Goal: Task Accomplishment & Management: Use online tool/utility

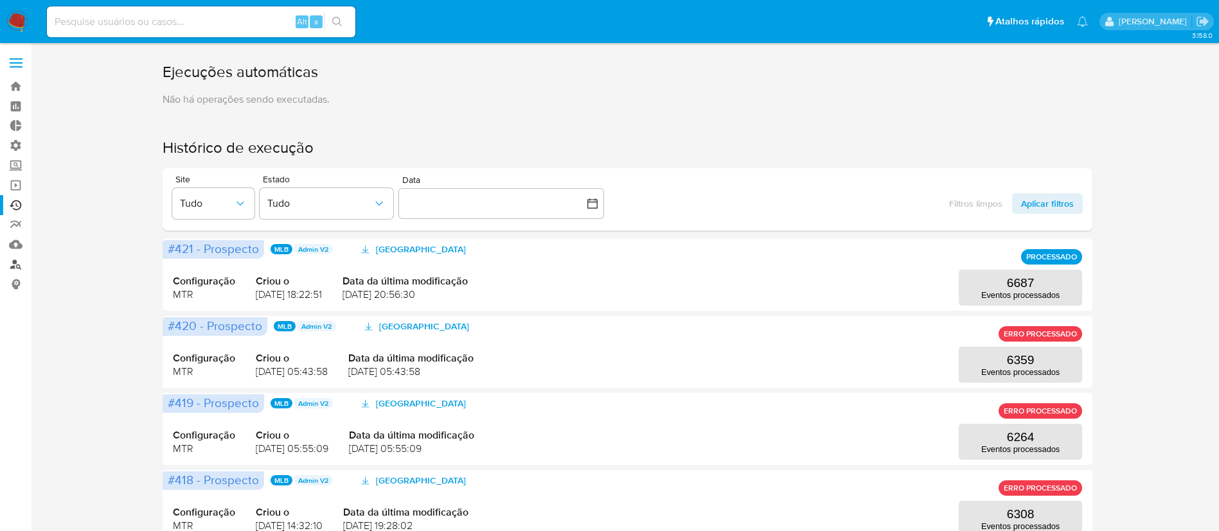
click at [17, 258] on link "Localizador de pessoas" at bounding box center [76, 264] width 153 height 20
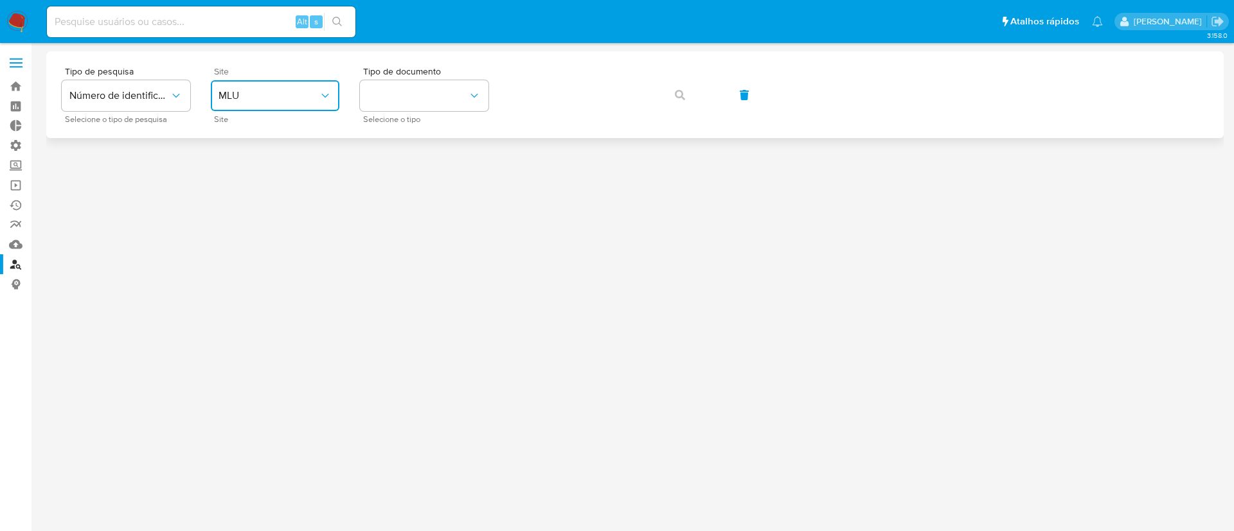
click at [319, 96] on icon "site_id" at bounding box center [325, 95] width 13 height 13
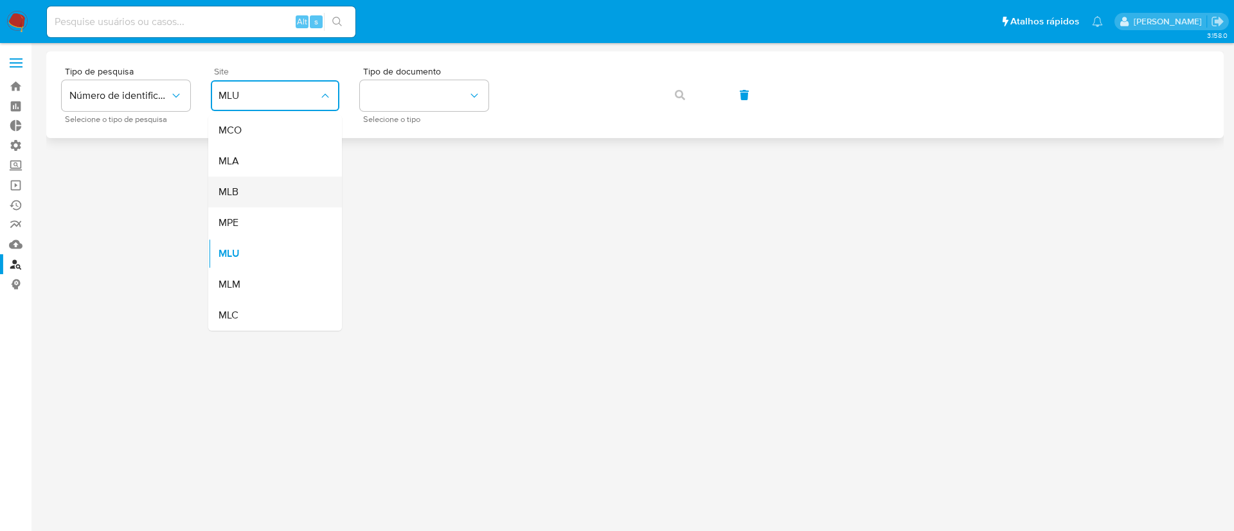
click at [266, 186] on div "MLB" at bounding box center [270, 192] width 105 height 31
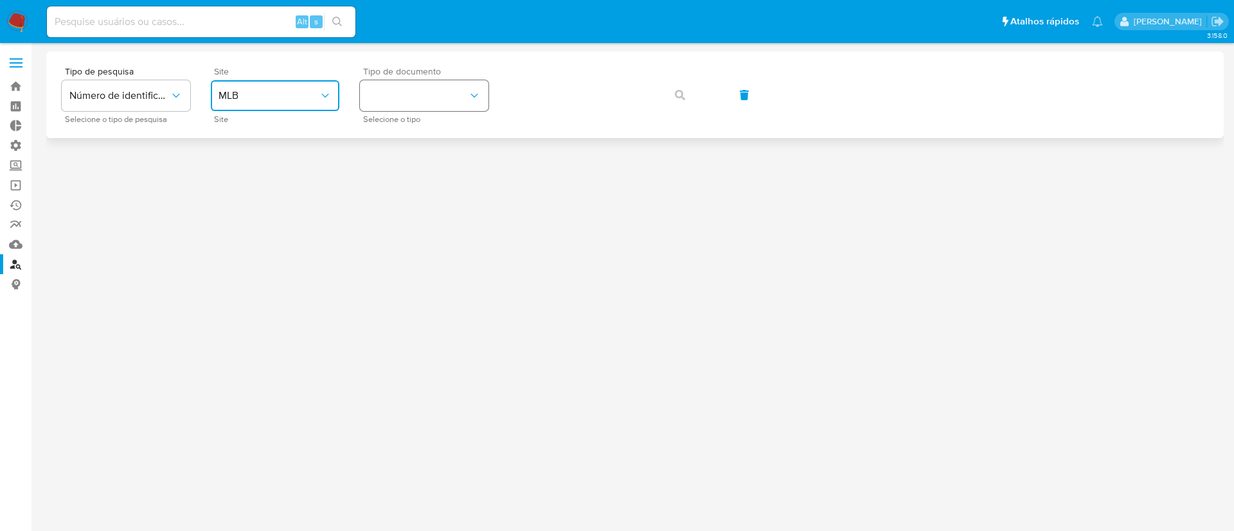
click at [443, 99] on button "identificationType" at bounding box center [424, 95] width 128 height 31
click at [430, 132] on div "CNPJ CNPJ" at bounding box center [419, 137] width 105 height 44
click at [686, 93] on button "button" at bounding box center [680, 95] width 44 height 31
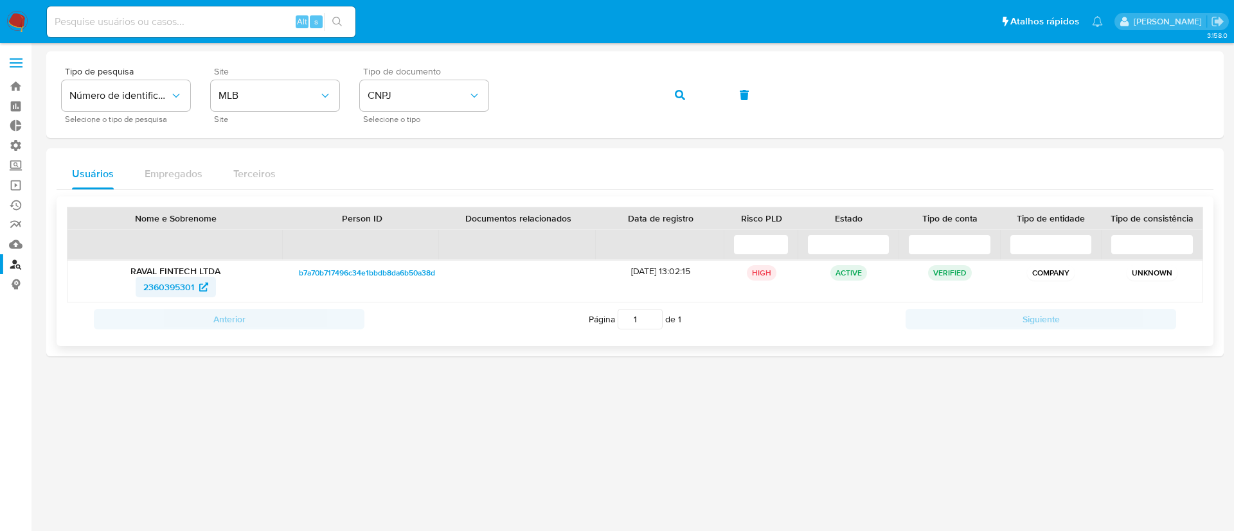
click at [149, 287] on span "2360395301" at bounding box center [168, 287] width 51 height 21
click at [10, 182] on link "Operações em massa" at bounding box center [76, 185] width 153 height 20
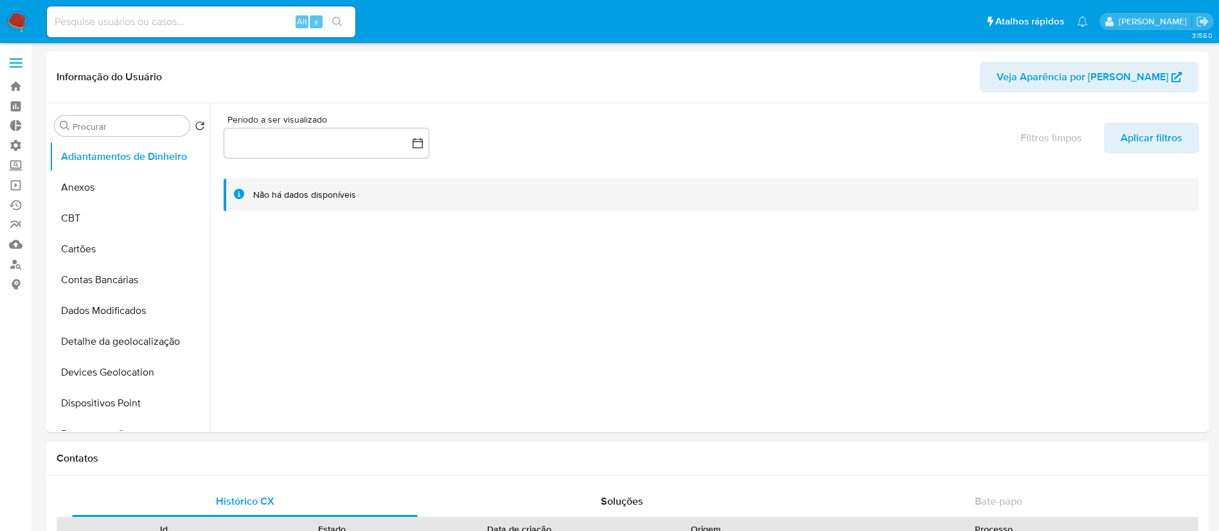
select select "10"
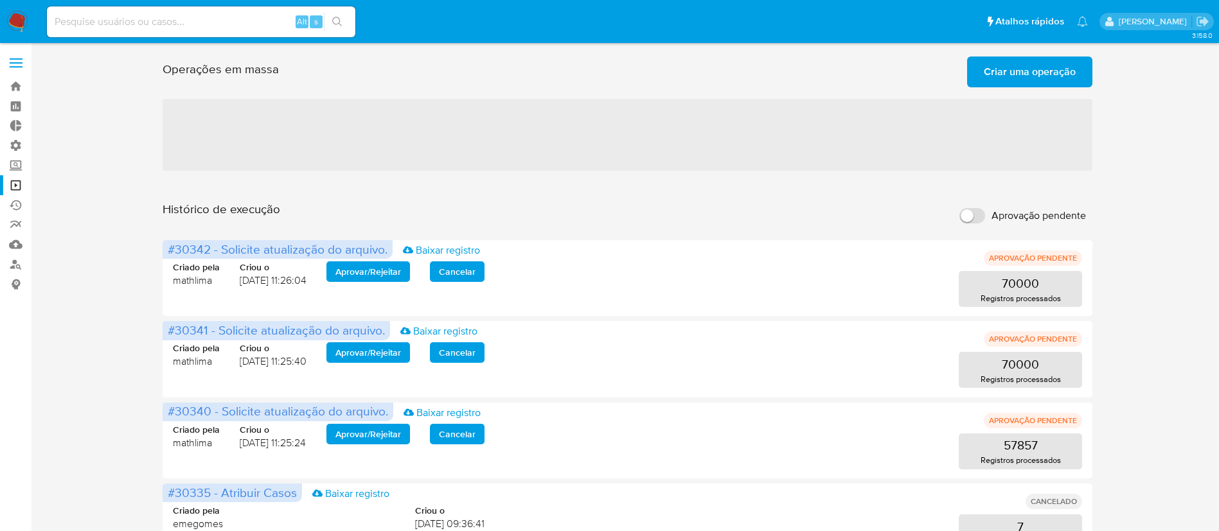
click at [1010, 77] on span "Criar uma operação" at bounding box center [1030, 72] width 92 height 28
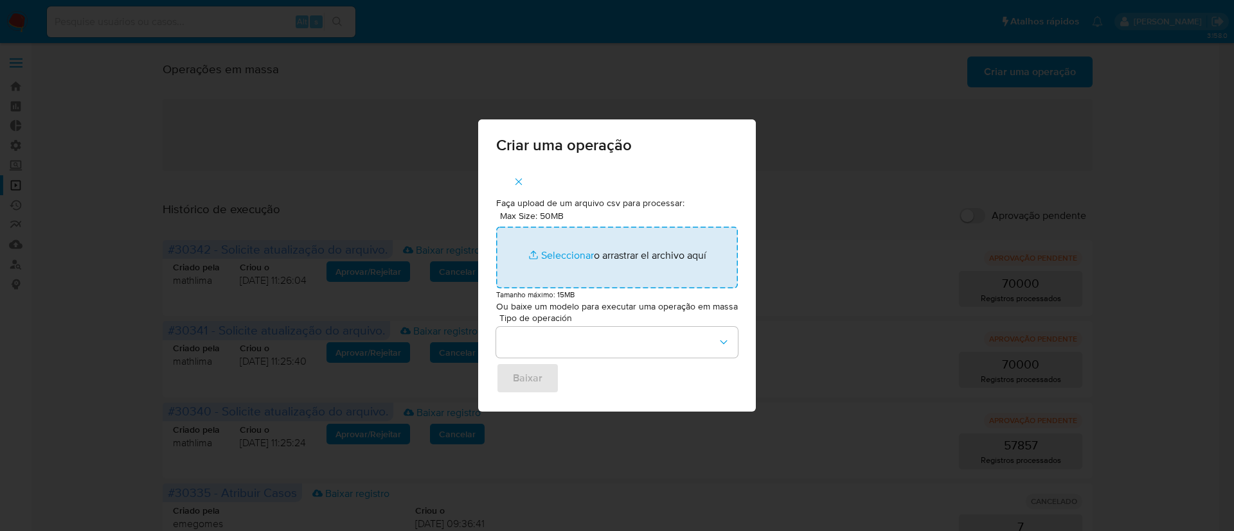
click at [551, 257] on input "Max Size: 50MB Seleccionar archivos" at bounding box center [617, 258] width 242 height 62
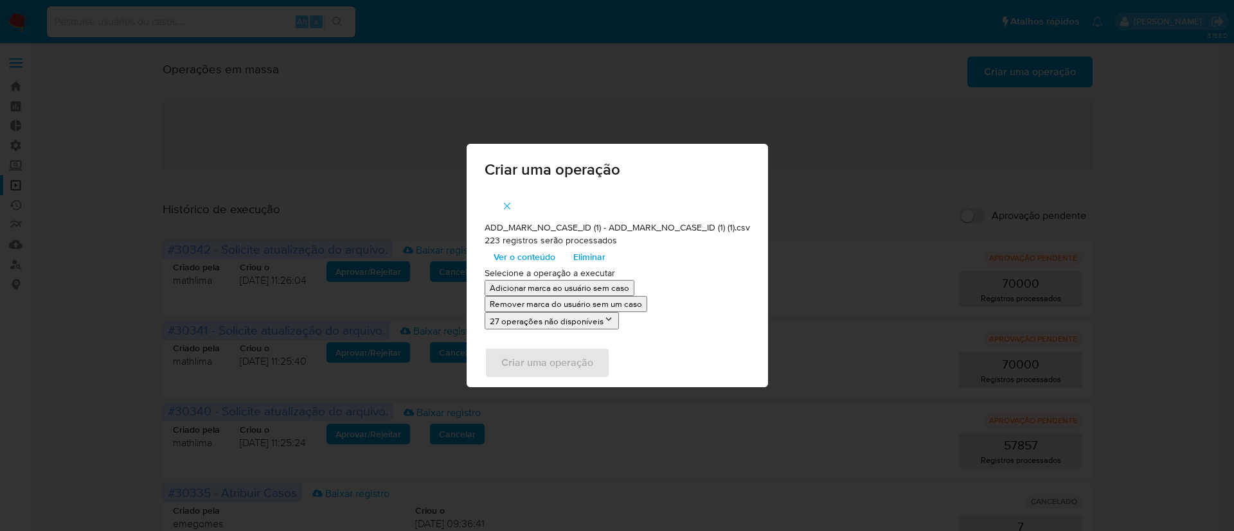
click at [535, 257] on span "Ver o conteúdo" at bounding box center [524, 257] width 62 height 18
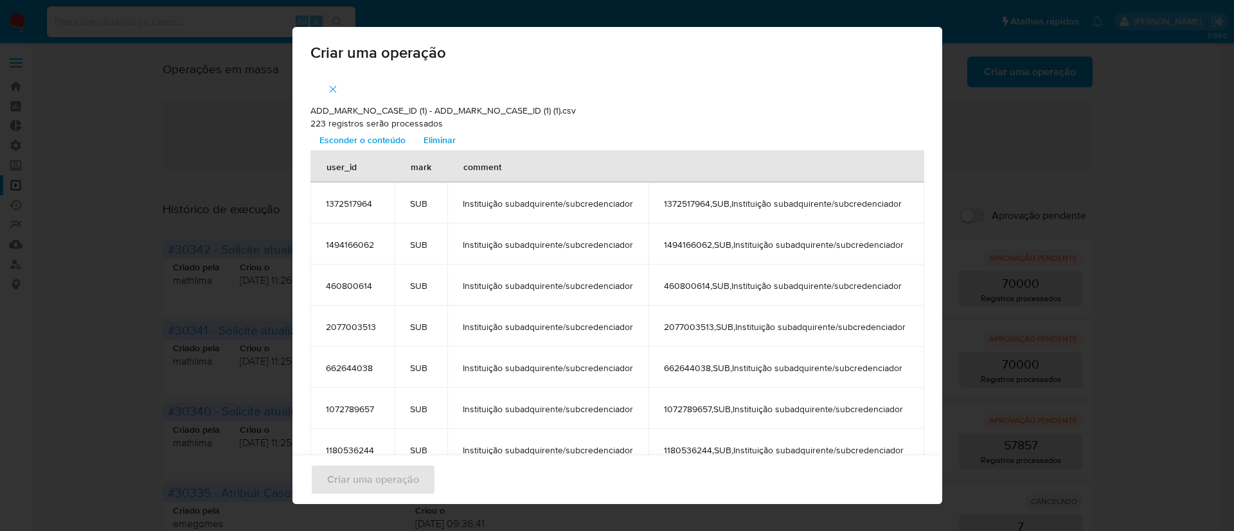
click at [327, 91] on icon "button" at bounding box center [333, 90] width 12 height 12
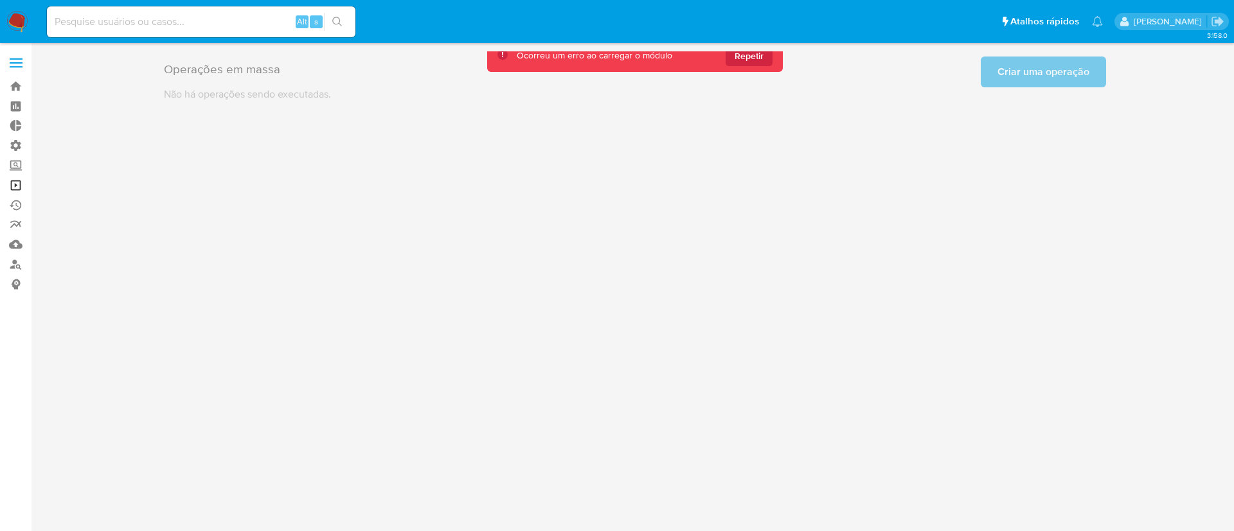
click at [12, 184] on link "Operações em massa" at bounding box center [76, 185] width 153 height 20
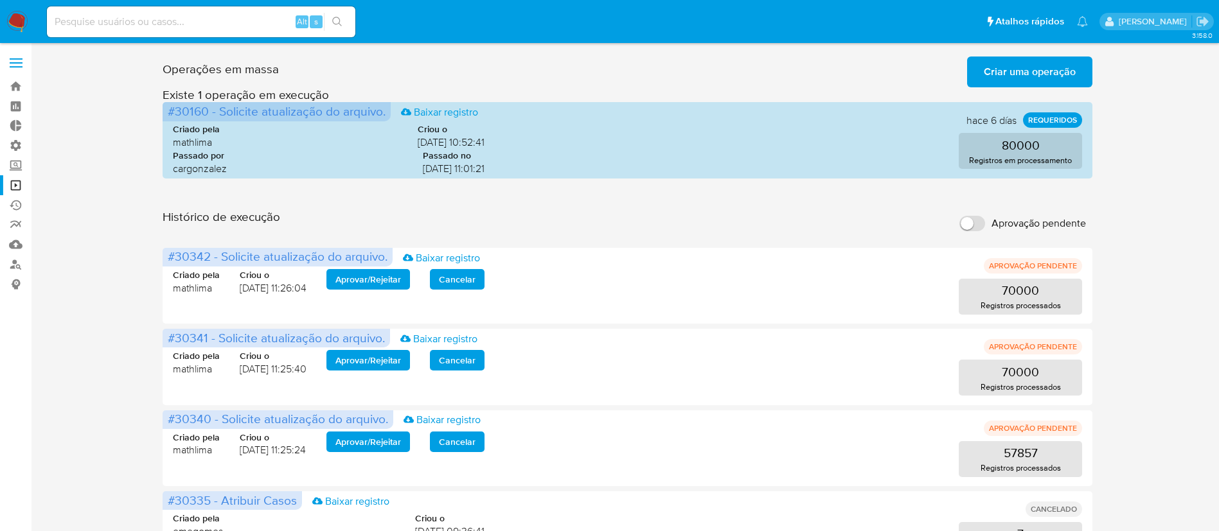
click at [1053, 70] on span "Criar uma operação" at bounding box center [1030, 72] width 92 height 28
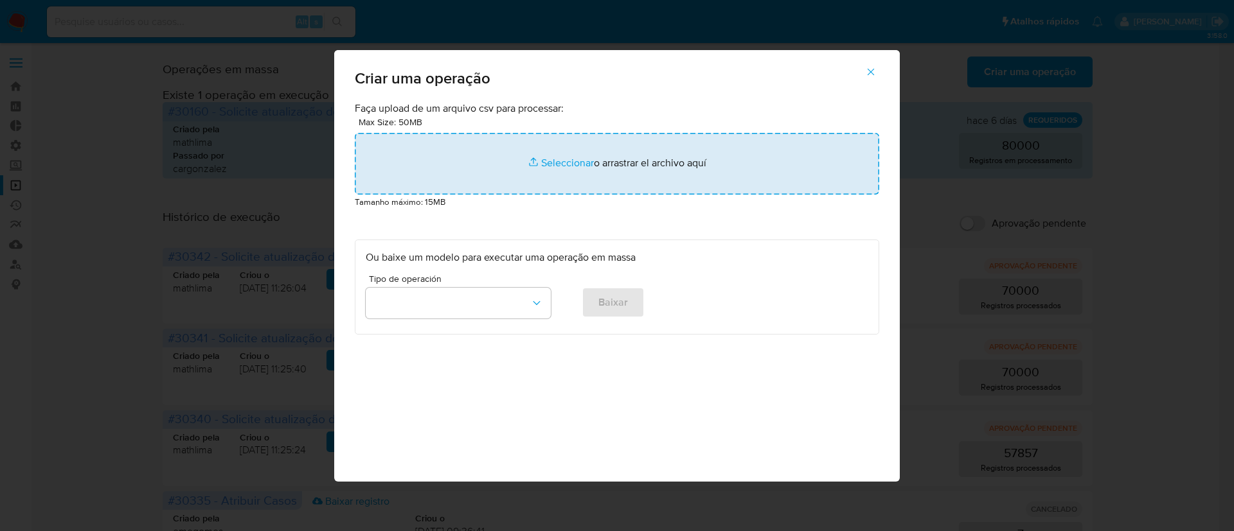
click at [539, 159] on input "file" at bounding box center [617, 164] width 524 height 62
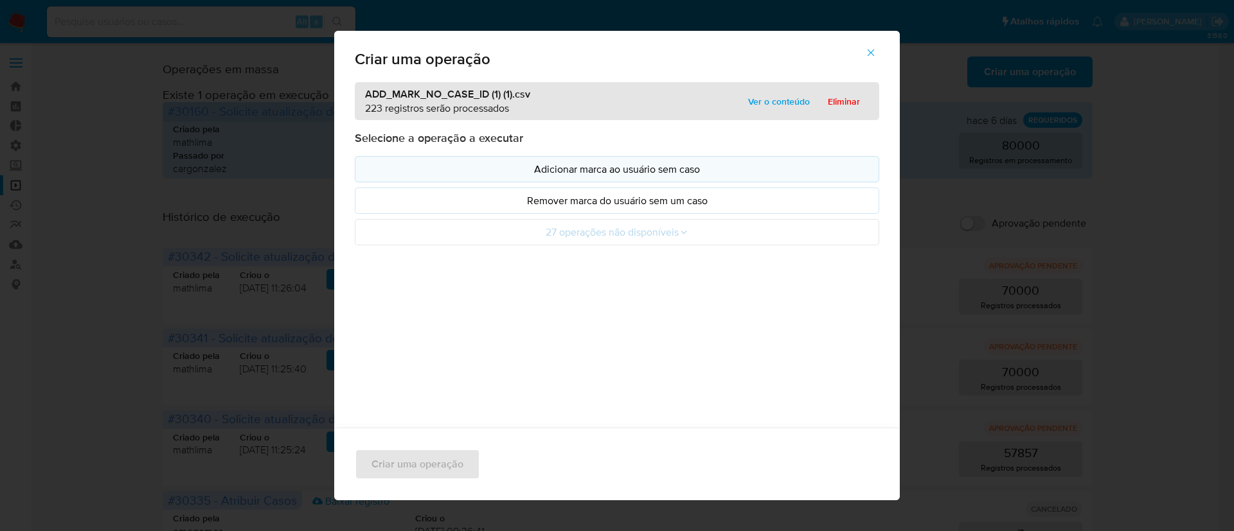
click at [560, 174] on p "Adicionar marca ao usuário sem caso" at bounding box center [617, 169] width 502 height 15
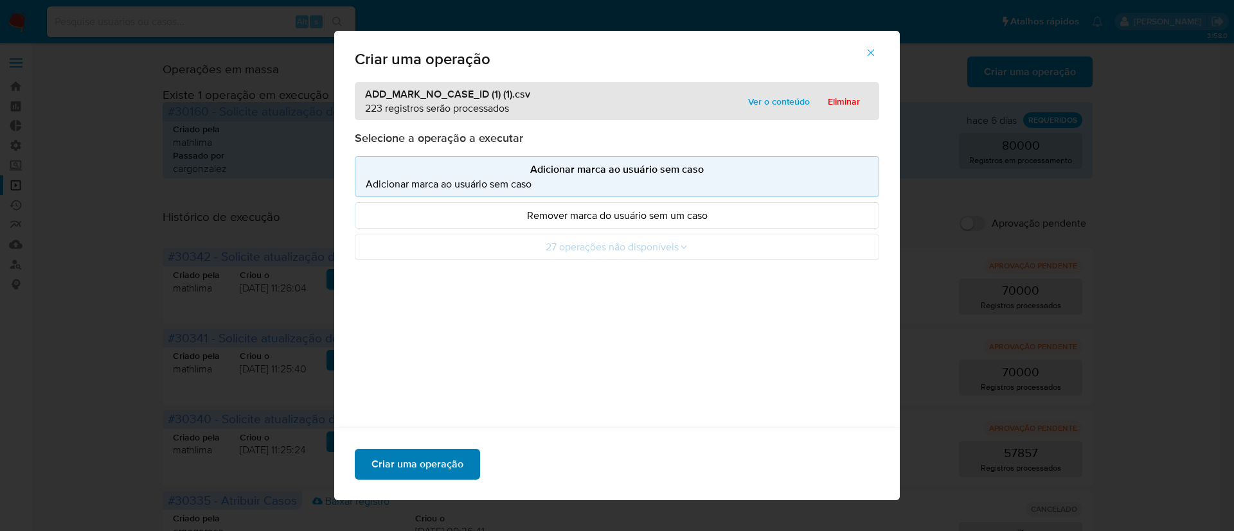
click at [427, 472] on span "Criar uma operação" at bounding box center [417, 464] width 92 height 28
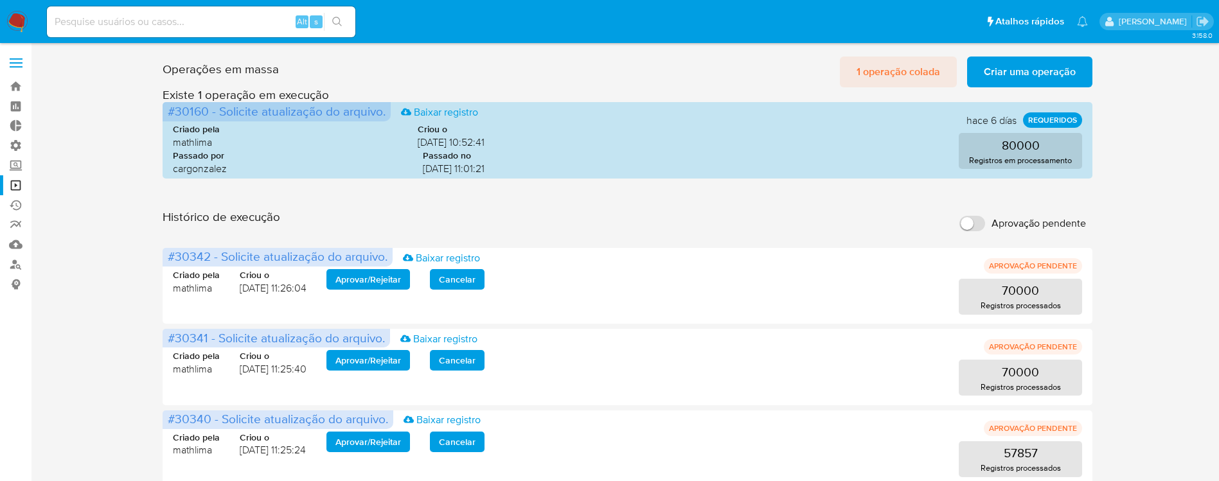
click at [889, 69] on span "1 operação colada" at bounding box center [898, 72] width 84 height 28
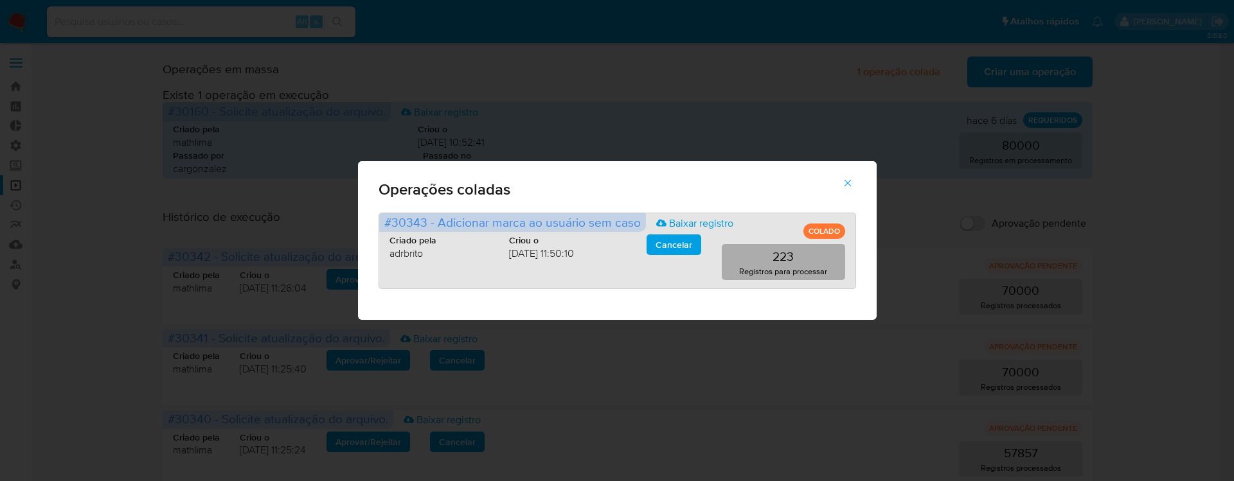
click at [819, 259] on button "223 Registros para processar" at bounding box center [782, 262] width 123 height 36
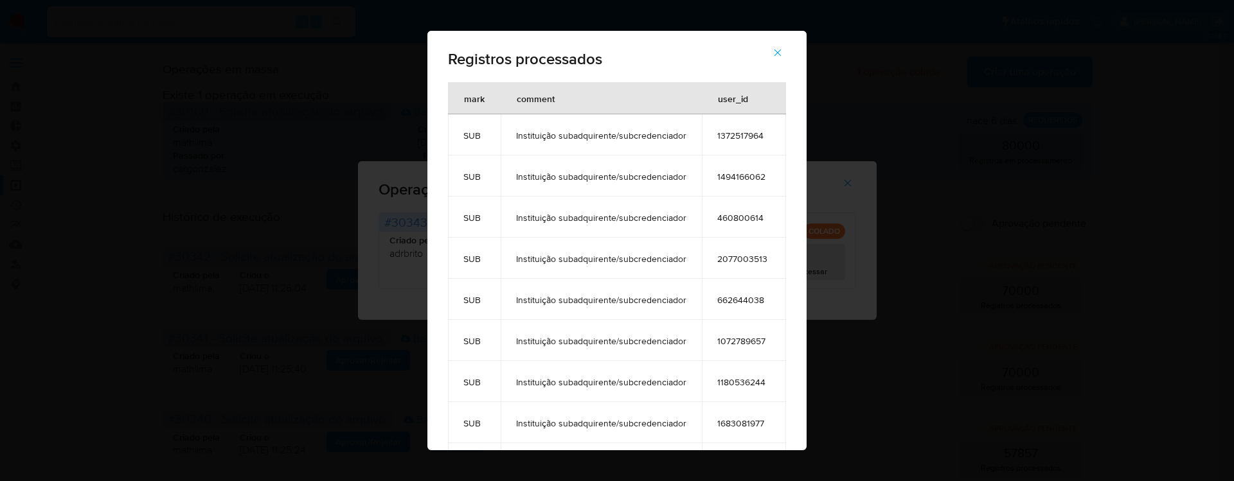
click at [781, 55] on icon "button" at bounding box center [777, 52] width 7 height 7
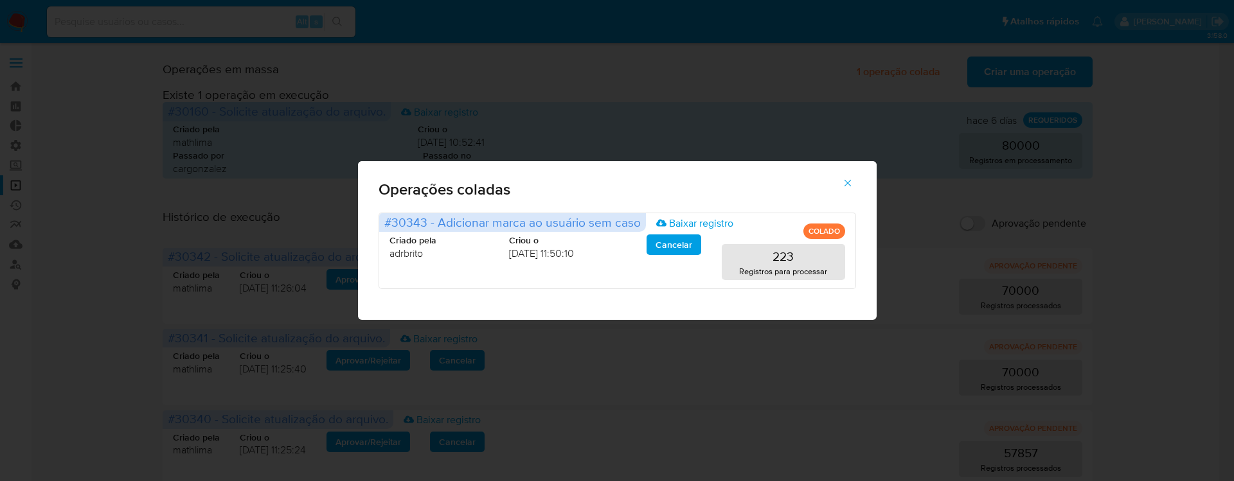
click at [847, 183] on icon "button" at bounding box center [847, 183] width 7 height 7
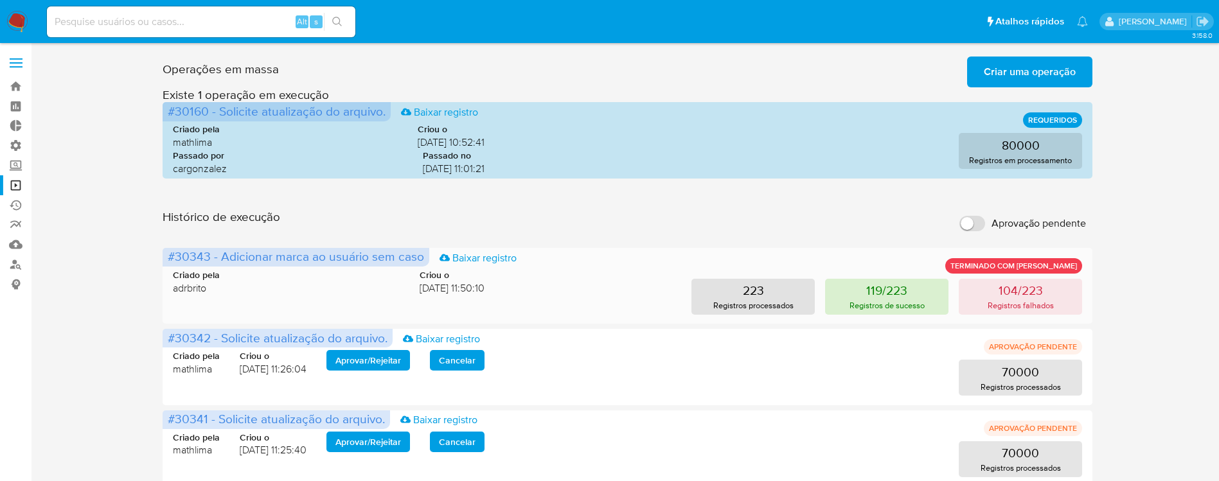
click at [889, 298] on p "119/223" at bounding box center [886, 290] width 41 height 18
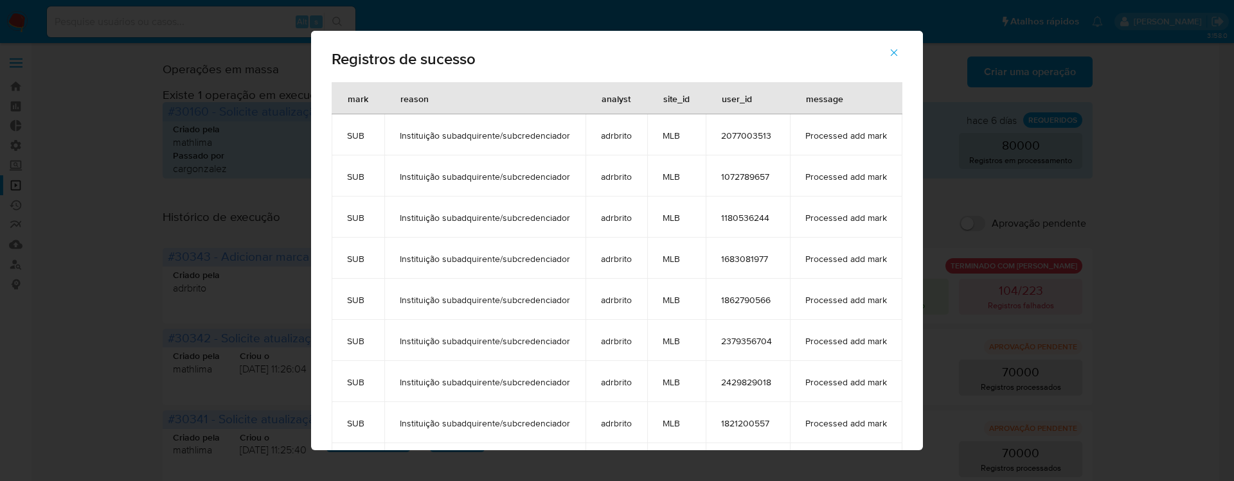
click at [899, 59] on span "button" at bounding box center [894, 53] width 12 height 28
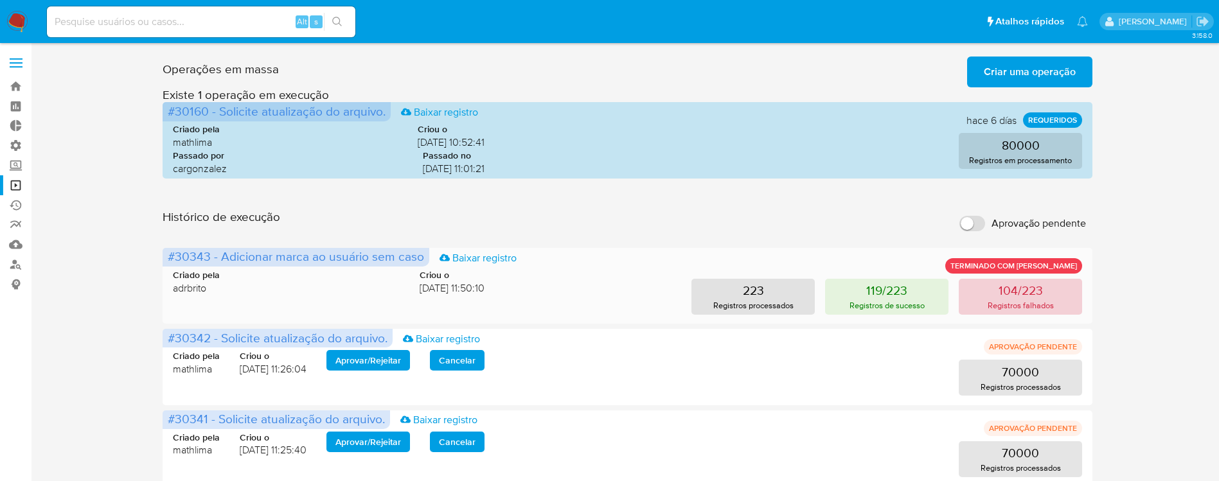
click at [1013, 313] on button "104/223 Registros falhados" at bounding box center [1020, 297] width 123 height 36
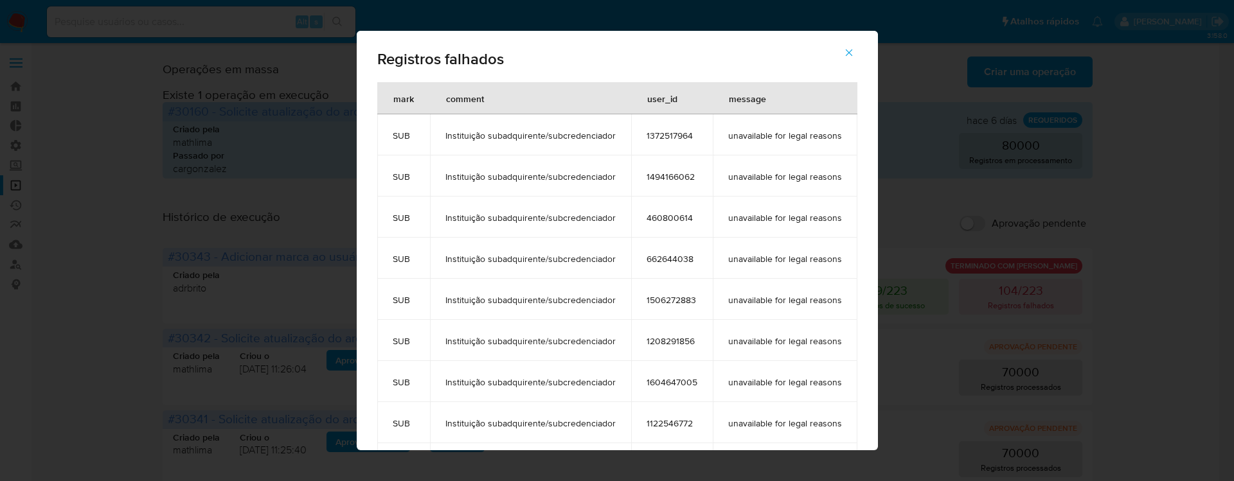
click at [854, 53] on icon "button" at bounding box center [849, 53] width 12 height 12
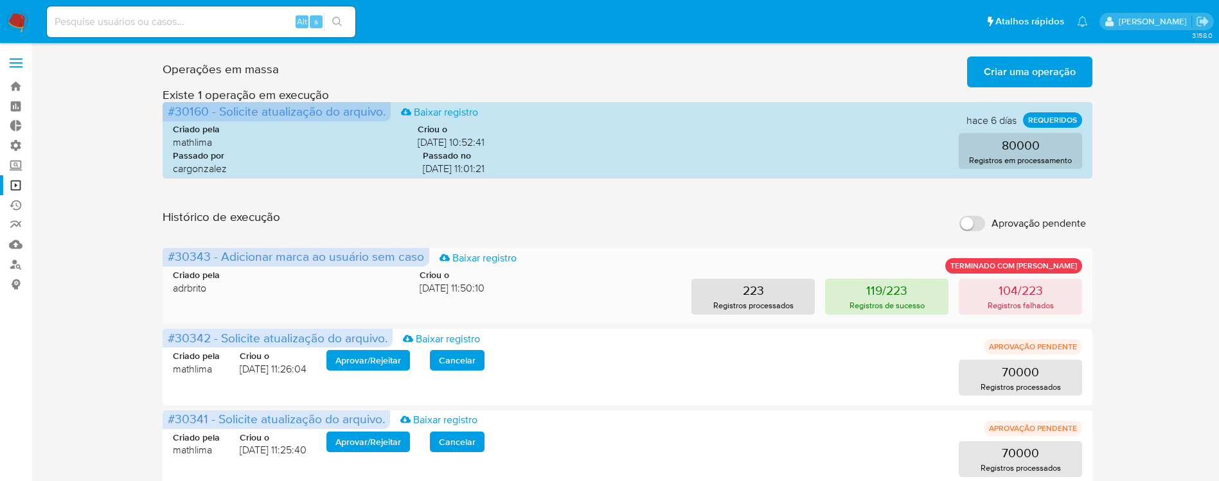
click at [898, 304] on p "Registros de sucesso" at bounding box center [886, 305] width 75 height 12
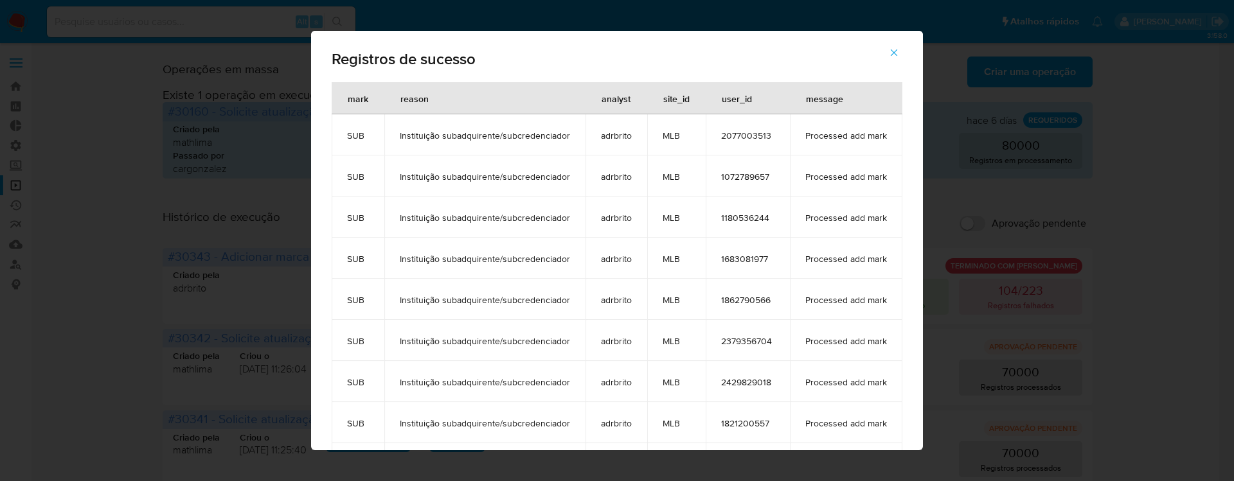
click at [732, 214] on span "1180536244" at bounding box center [747, 218] width 53 height 12
click at [910, 53] on button "button" at bounding box center [893, 52] width 45 height 31
